Goal: Book appointment/travel/reservation

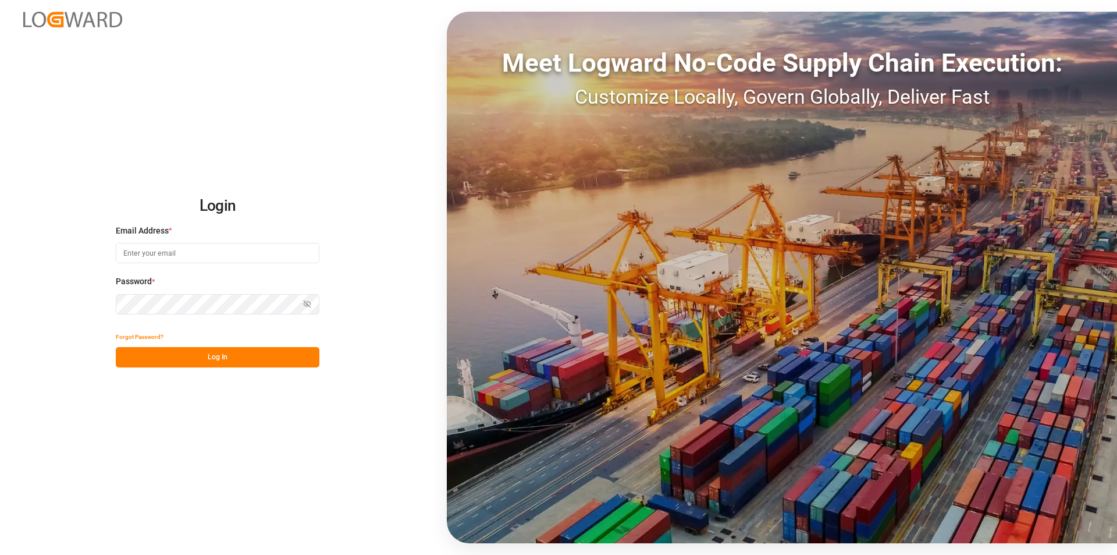
type input "[PERSON_NAME][EMAIL_ADDRESS][PERSON_NAME][DOMAIN_NAME]"
click at [214, 355] on button "Log In" at bounding box center [218, 357] width 204 height 20
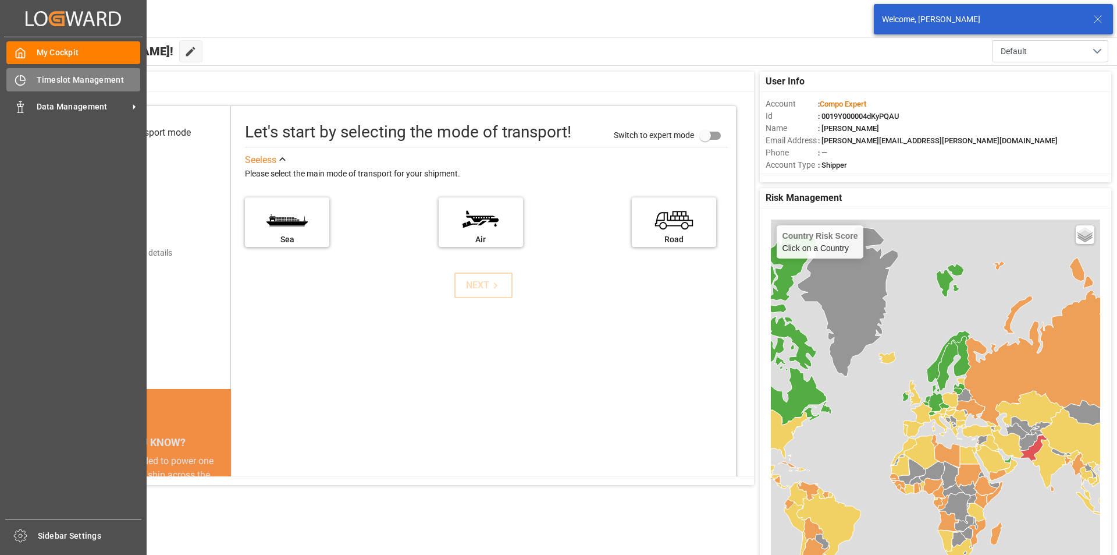
click at [26, 80] on div "Timeslot Management Timeslot Management" at bounding box center [73, 79] width 134 height 23
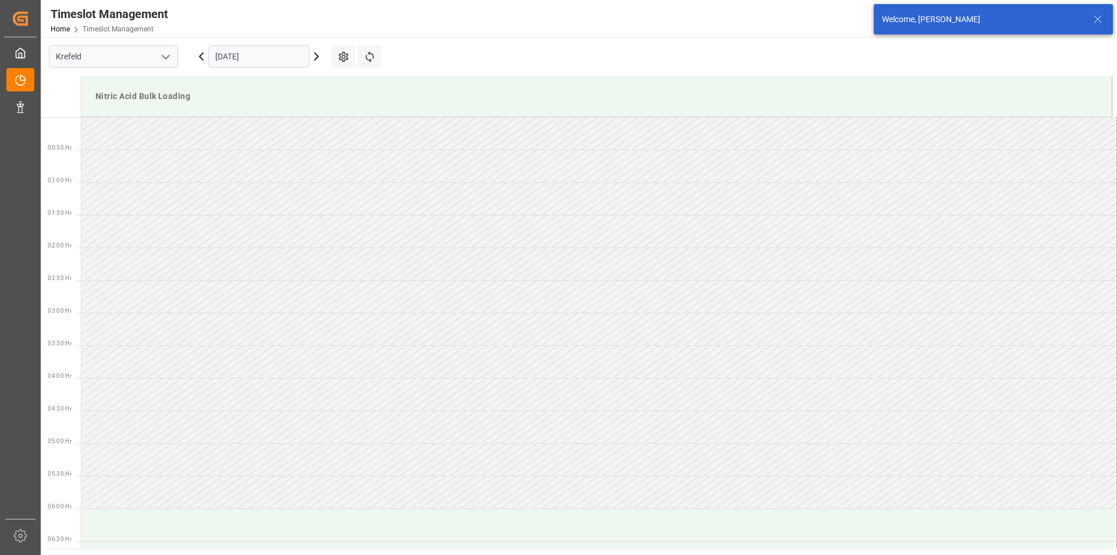
scroll to position [775, 0]
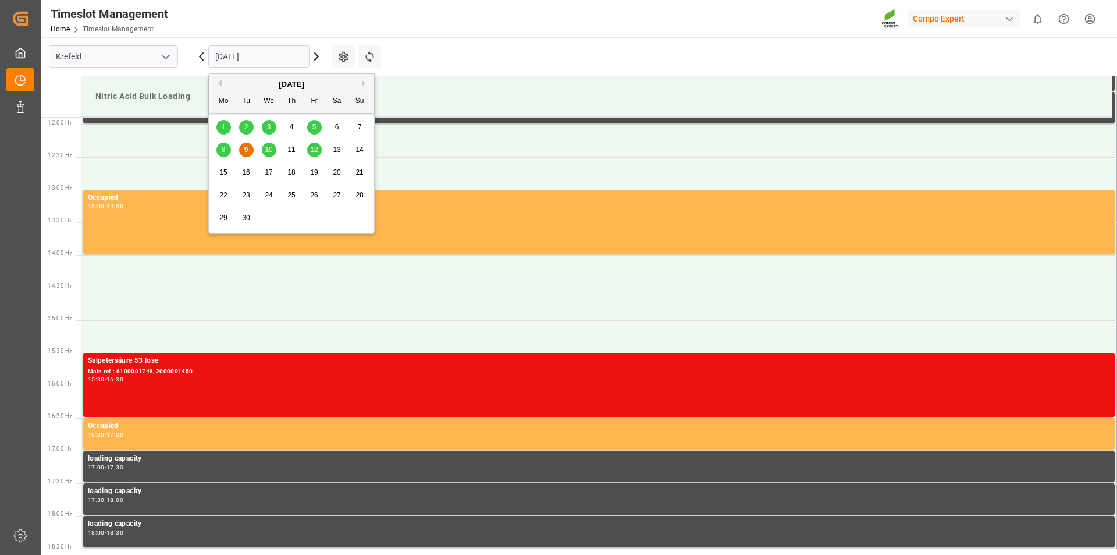
click at [278, 59] on input "[DATE]" at bounding box center [258, 56] width 101 height 22
click at [268, 148] on span "10" at bounding box center [269, 149] width 8 height 8
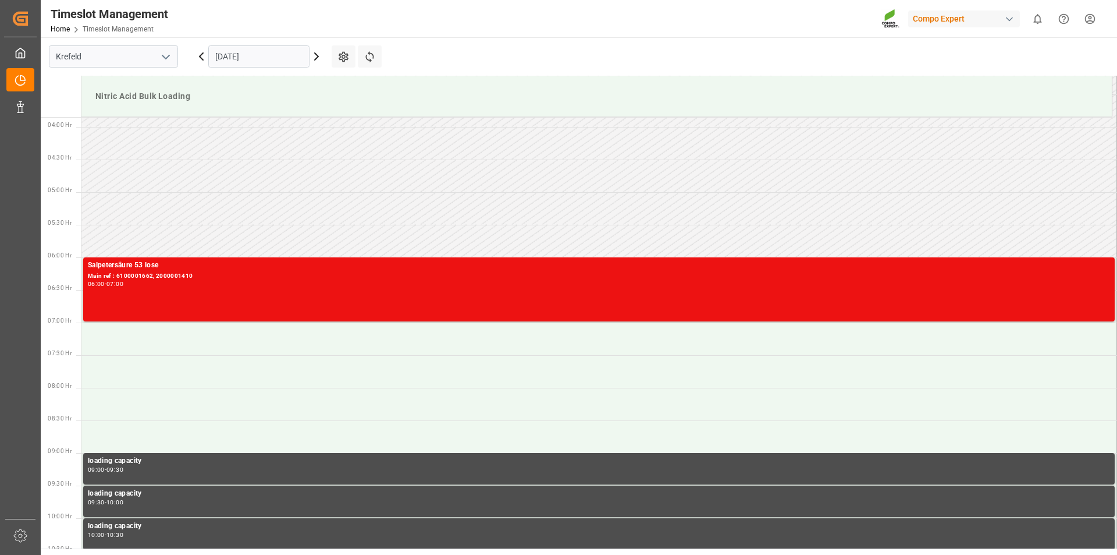
scroll to position [309, 0]
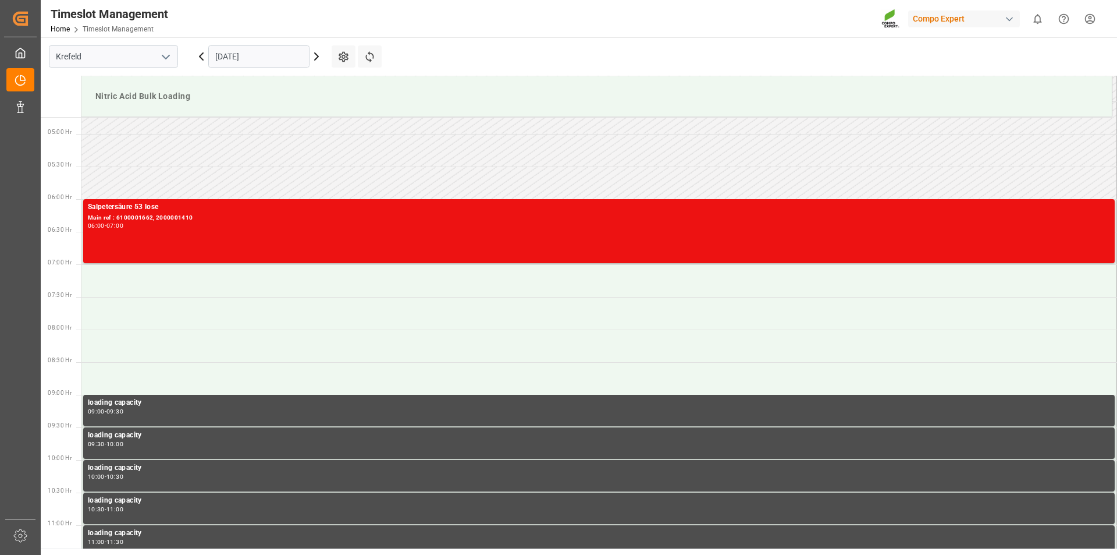
click at [202, 55] on icon at bounding box center [201, 56] width 14 height 14
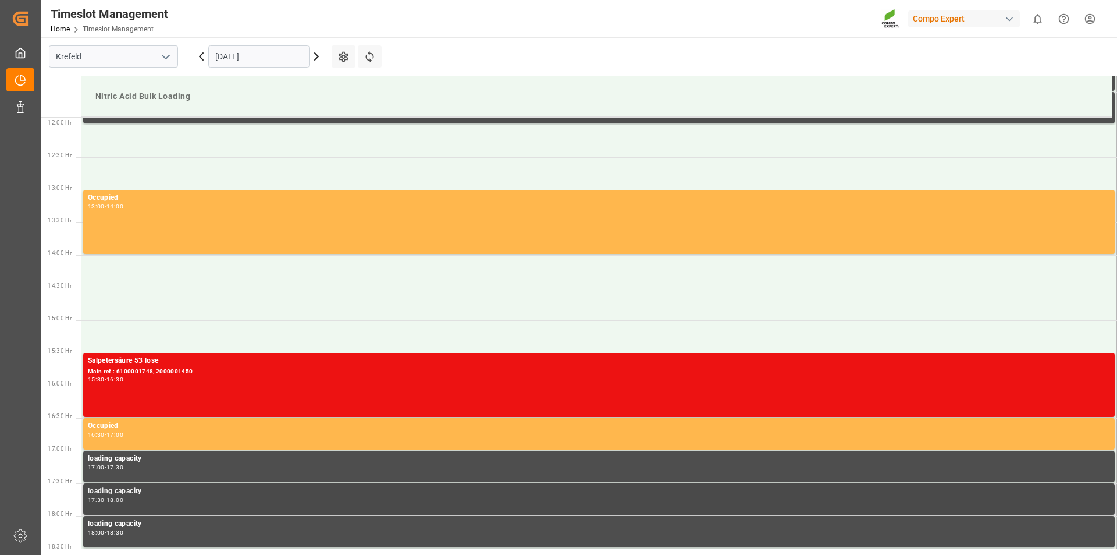
scroll to position [1007, 0]
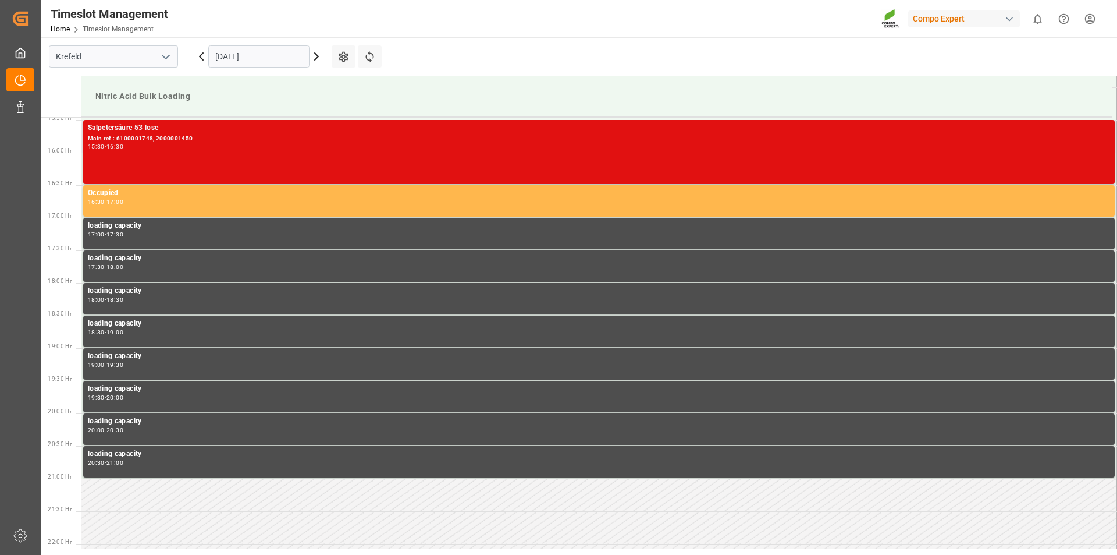
click at [268, 151] on div "Salpetersäure 53 lose Main ref : 6100001748, 2000001450 15:30 - 16:30" at bounding box center [599, 151] width 1022 height 59
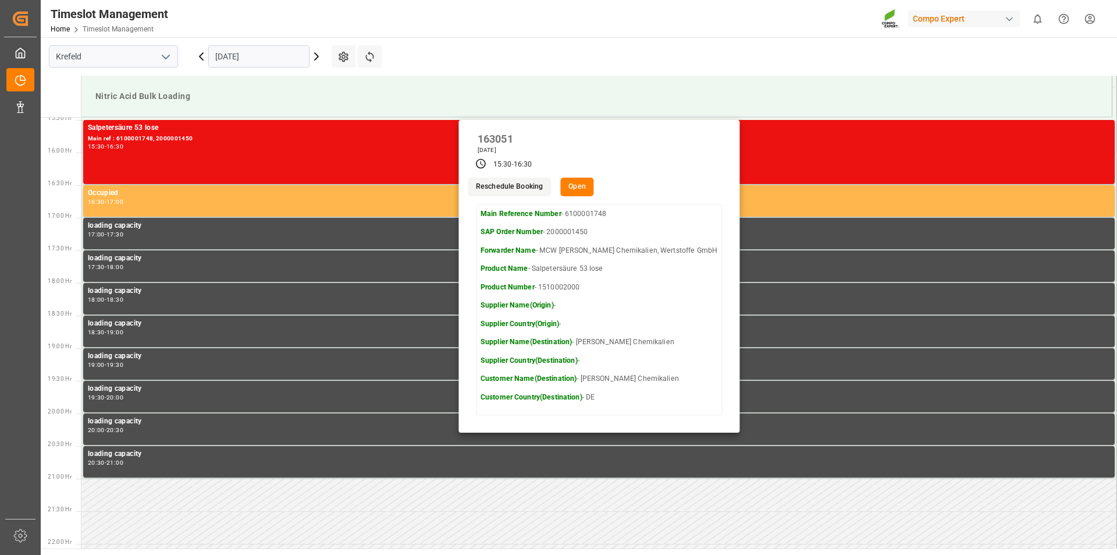
click at [594, 186] on button "Open" at bounding box center [577, 186] width 34 height 19
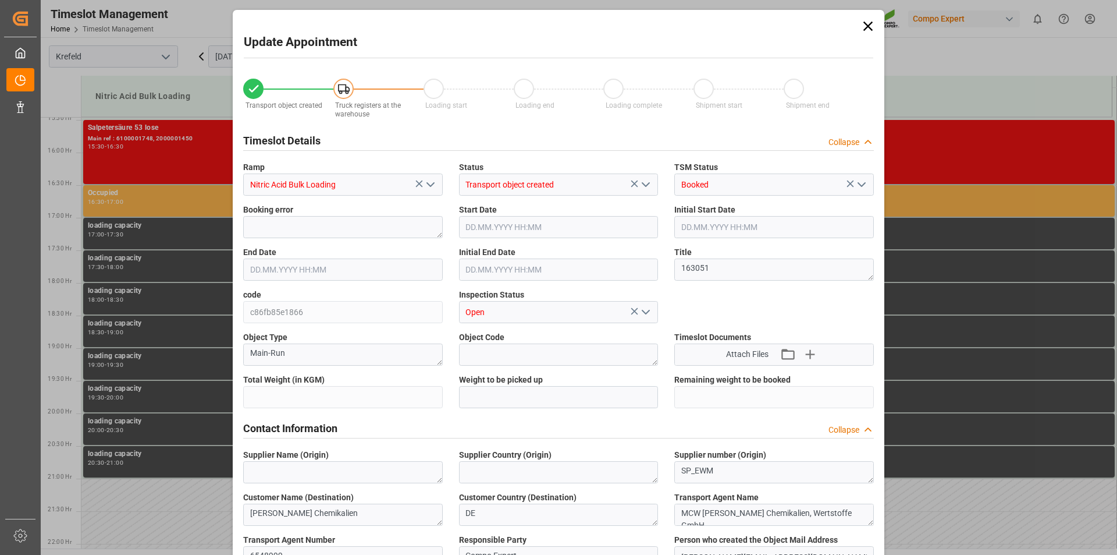
type input "25000"
type input "0"
type input "[DATE] 15:30"
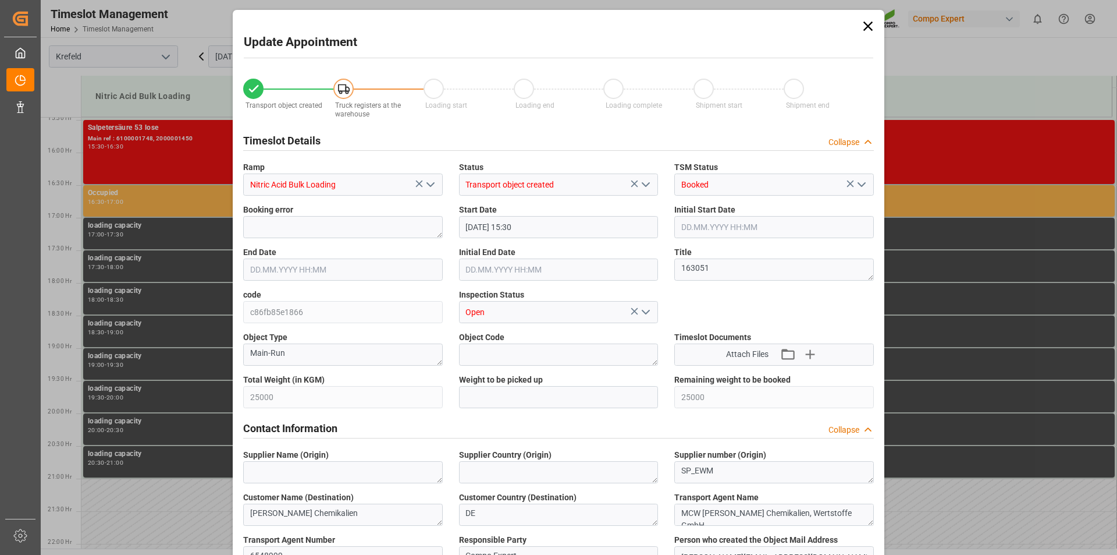
type input "[DATE] 16:30"
type input "[DATE] 14:37"
type input "[DATE] 08:58"
click at [864, 26] on icon at bounding box center [868, 26] width 16 height 16
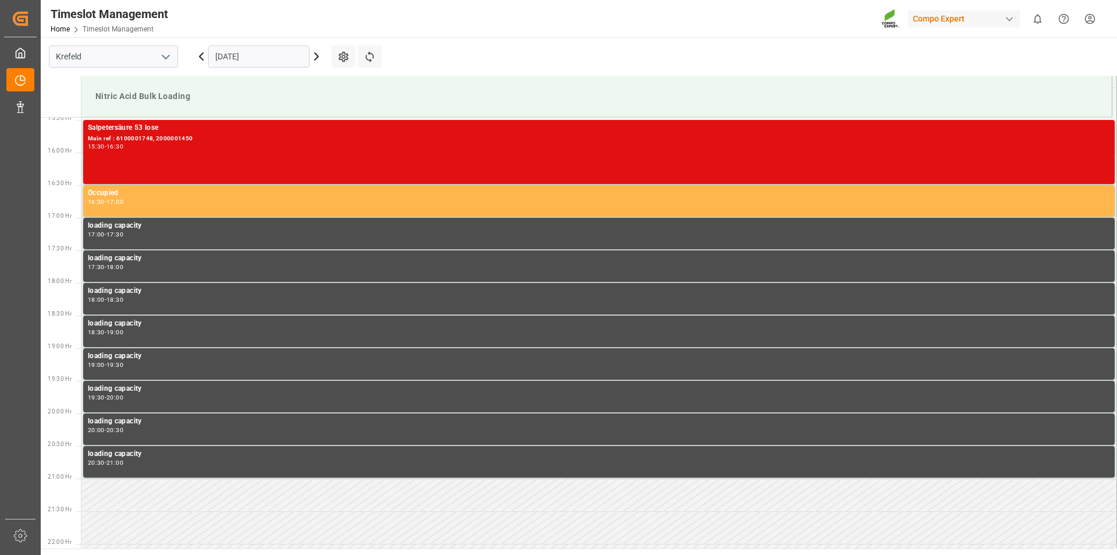
click at [360, 152] on div "Salpetersäure 53 lose Main ref : 6100001748, 2000001450 15:30 - 16:30" at bounding box center [599, 151] width 1022 height 59
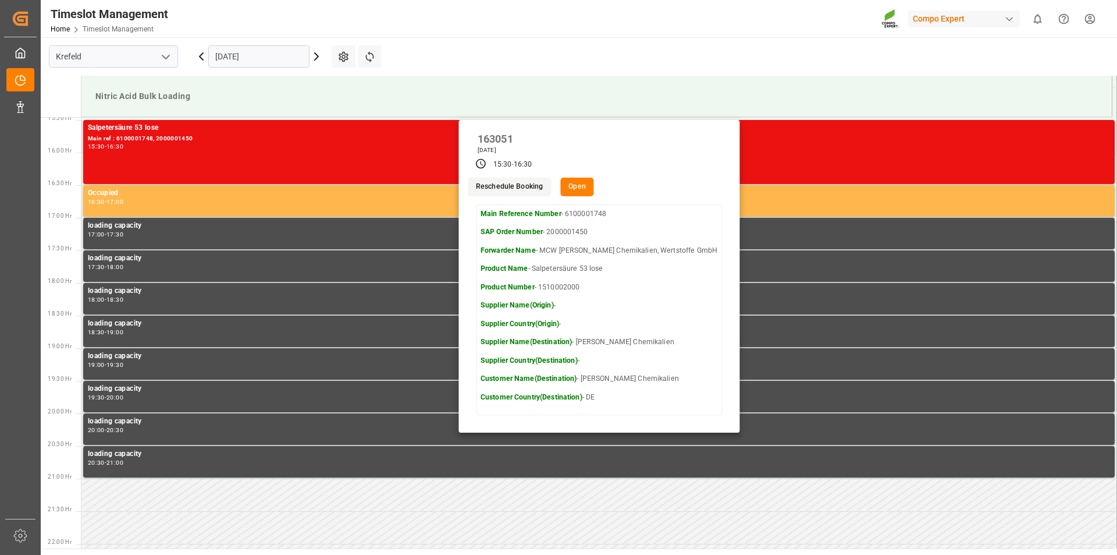
click at [523, 186] on button "Reschedule Booking" at bounding box center [509, 186] width 83 height 19
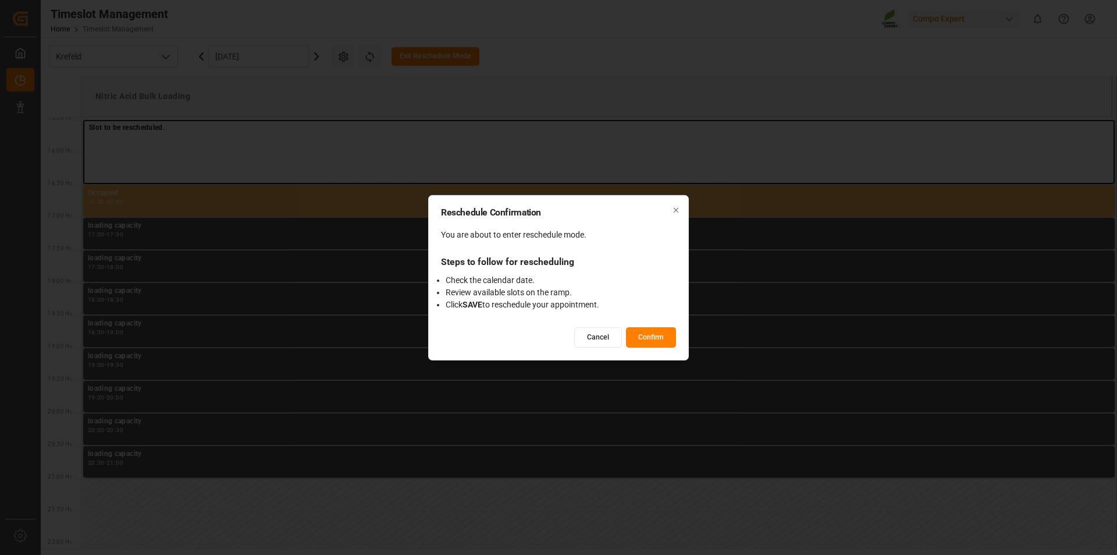
click at [661, 338] on button "Confirm" at bounding box center [651, 337] width 50 height 20
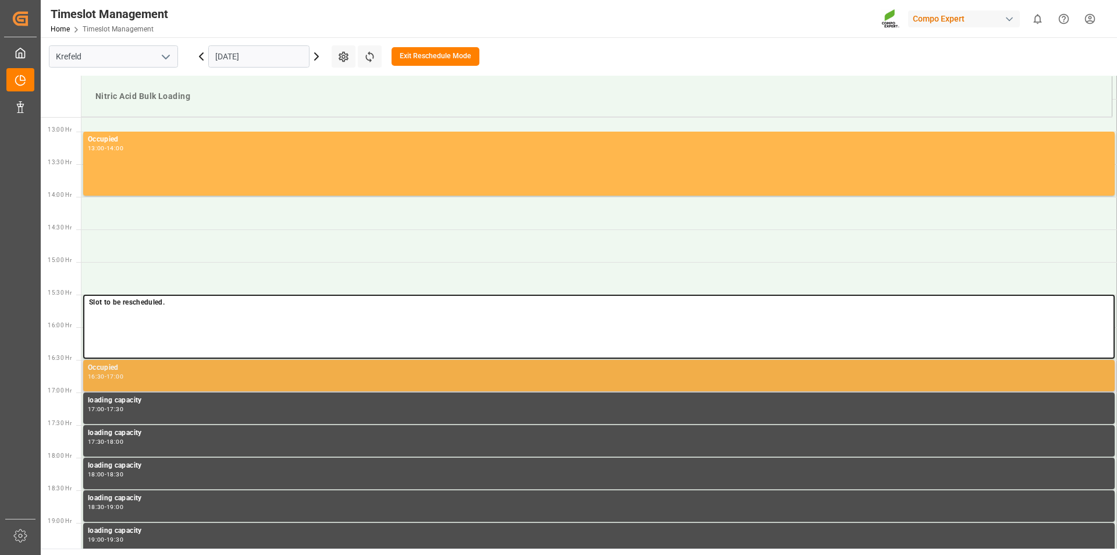
scroll to position [775, 0]
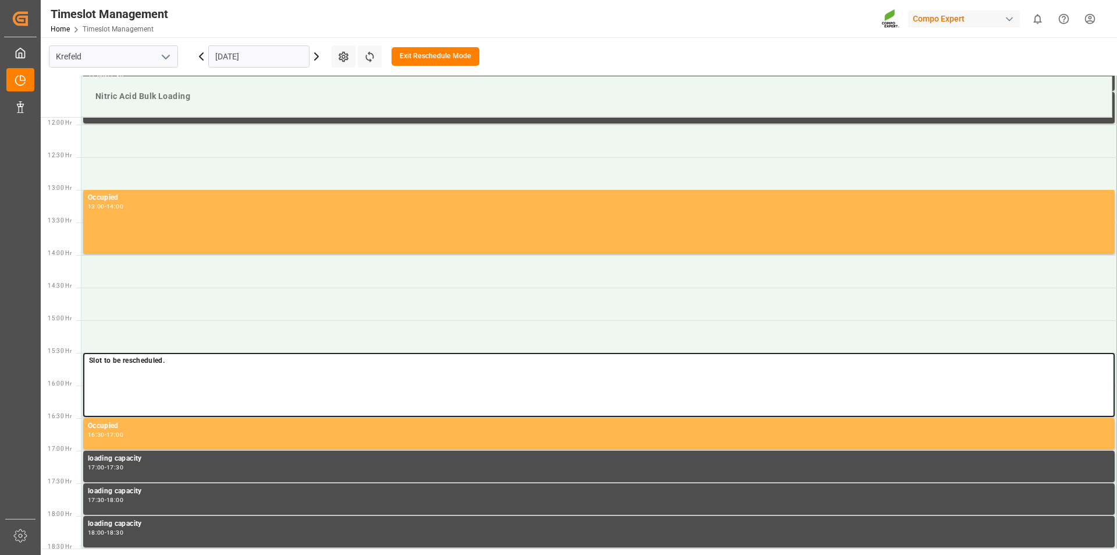
click at [316, 55] on icon at bounding box center [317, 56] width 14 height 14
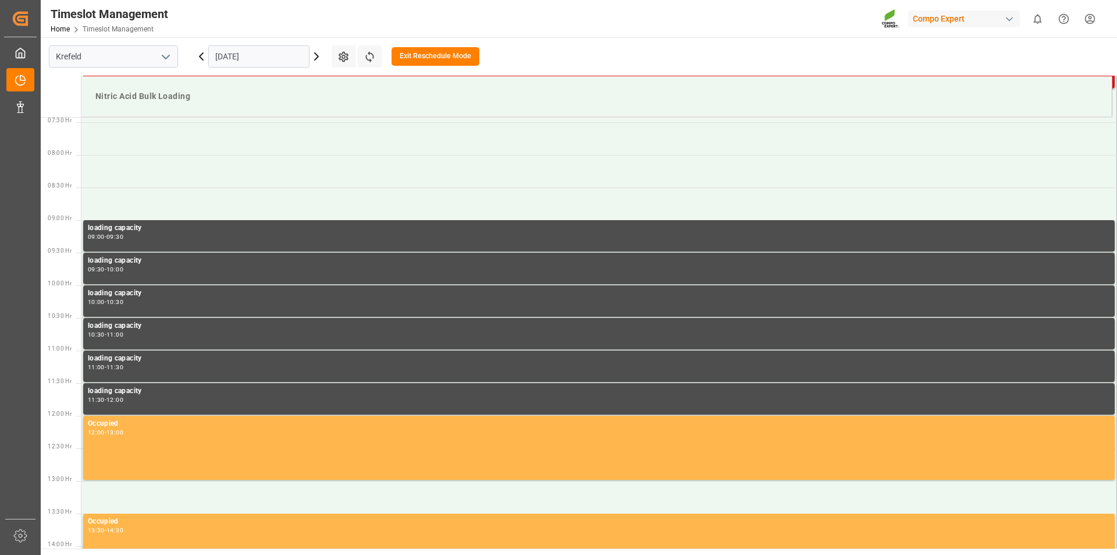
scroll to position [309, 0]
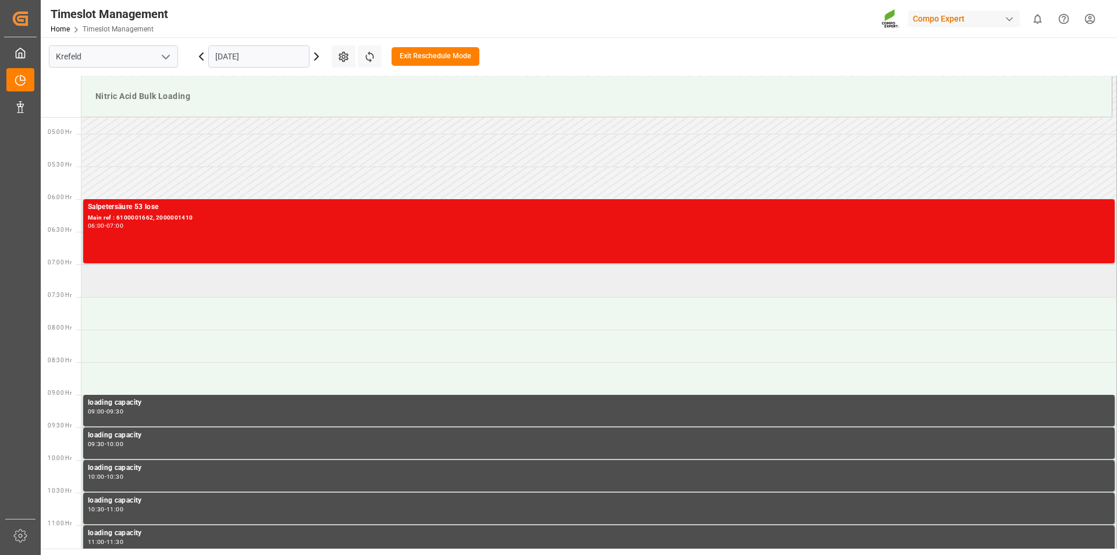
click at [128, 277] on td at bounding box center [599, 280] width 1036 height 33
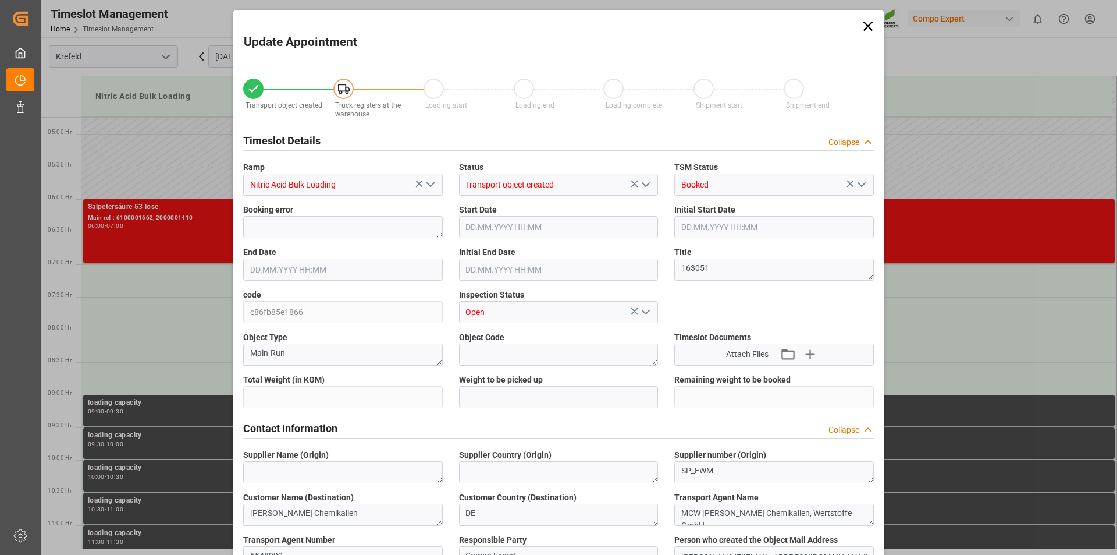
type input "25000"
type input "0"
type input "[DATE] 07:00"
type input "[DATE] 15:30"
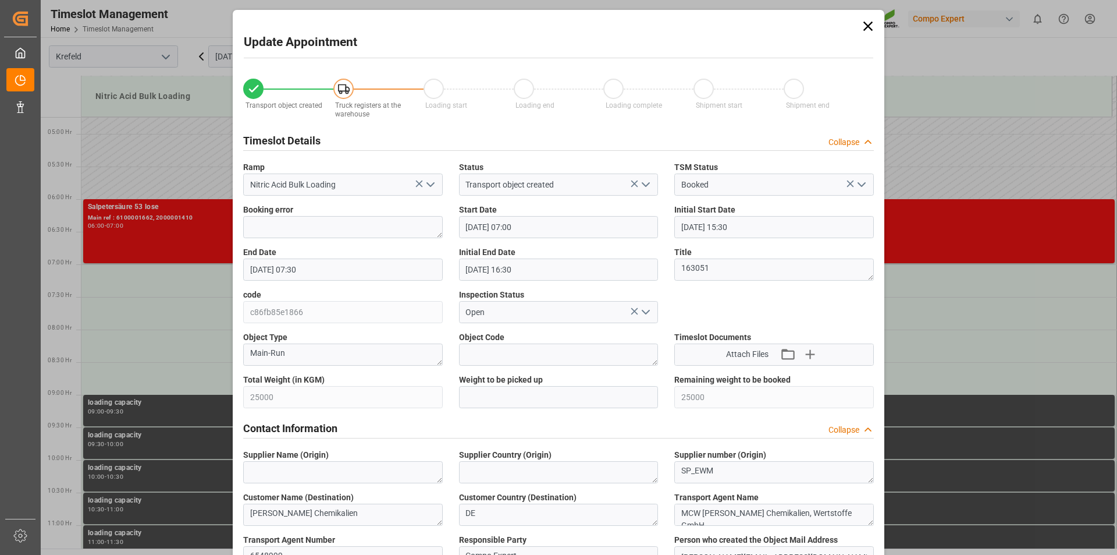
type input "[DATE] 07:30"
type input "[DATE] 16:30"
type input "[DATE] 14:37"
type input "[DATE] 08:58"
click at [377, 268] on input "[DATE] 07:30" at bounding box center [343, 269] width 200 height 22
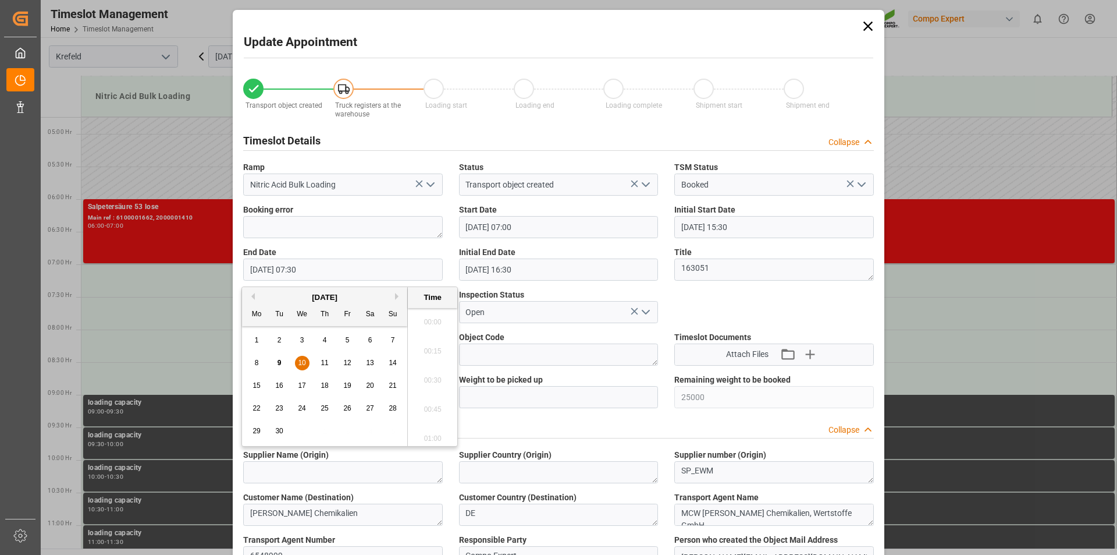
scroll to position [819, 0]
click at [303, 363] on span "10" at bounding box center [302, 362] width 8 height 8
click at [432, 432] on li "08:00" at bounding box center [432, 434] width 49 height 29
type input "[DATE] 08:00"
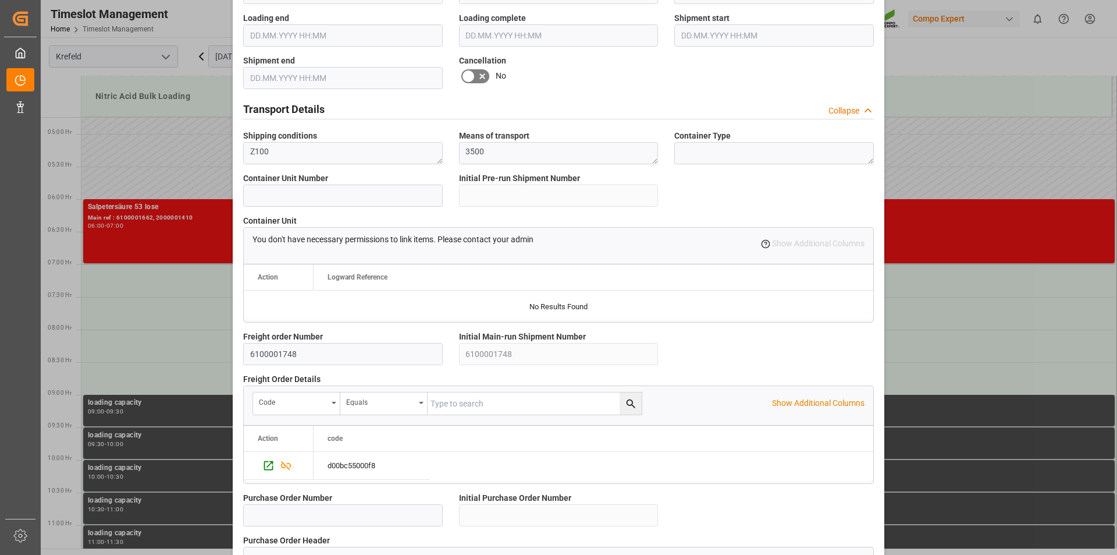
scroll to position [978, 0]
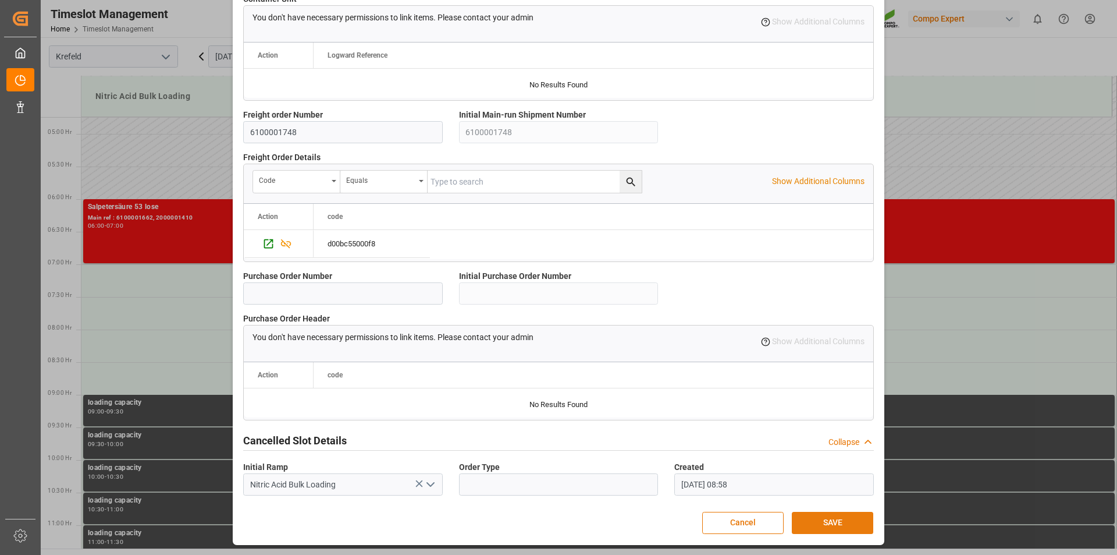
click at [832, 526] on button "SAVE" at bounding box center [832, 523] width 81 height 22
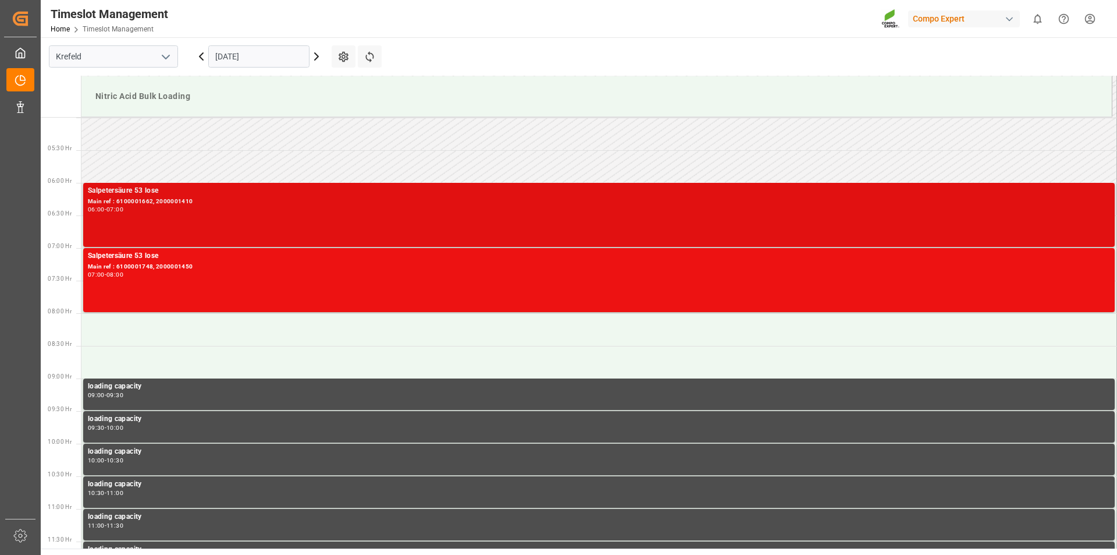
scroll to position [209, 0]
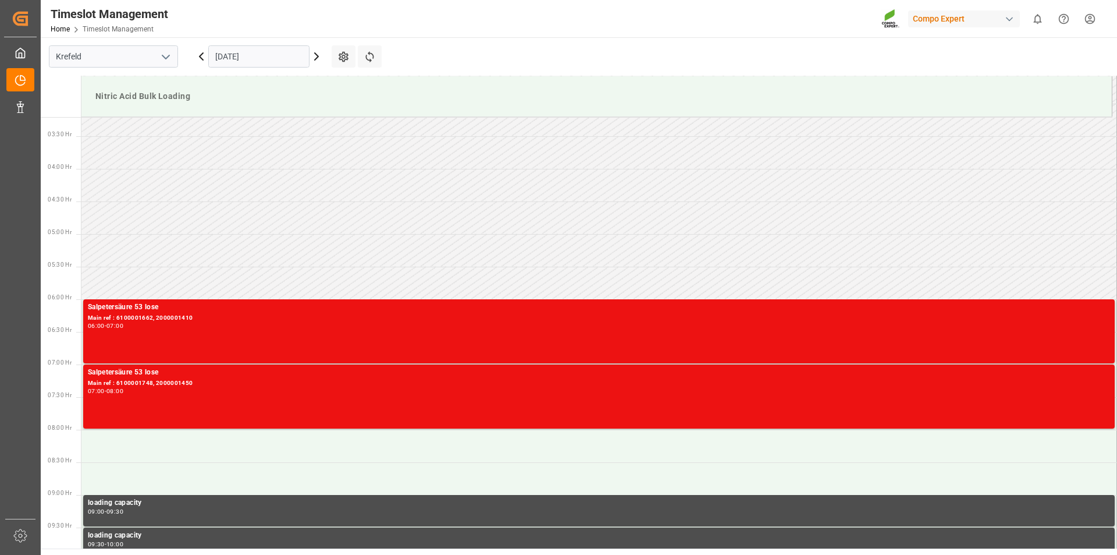
click at [200, 55] on icon at bounding box center [201, 56] width 14 height 14
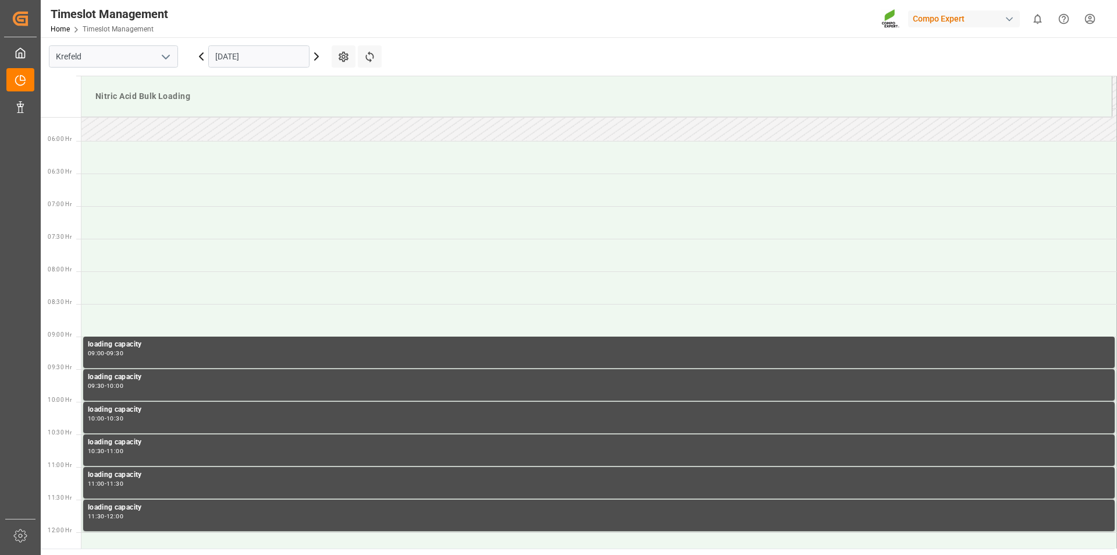
scroll to position [484, 0]
